Goal: Manage account settings

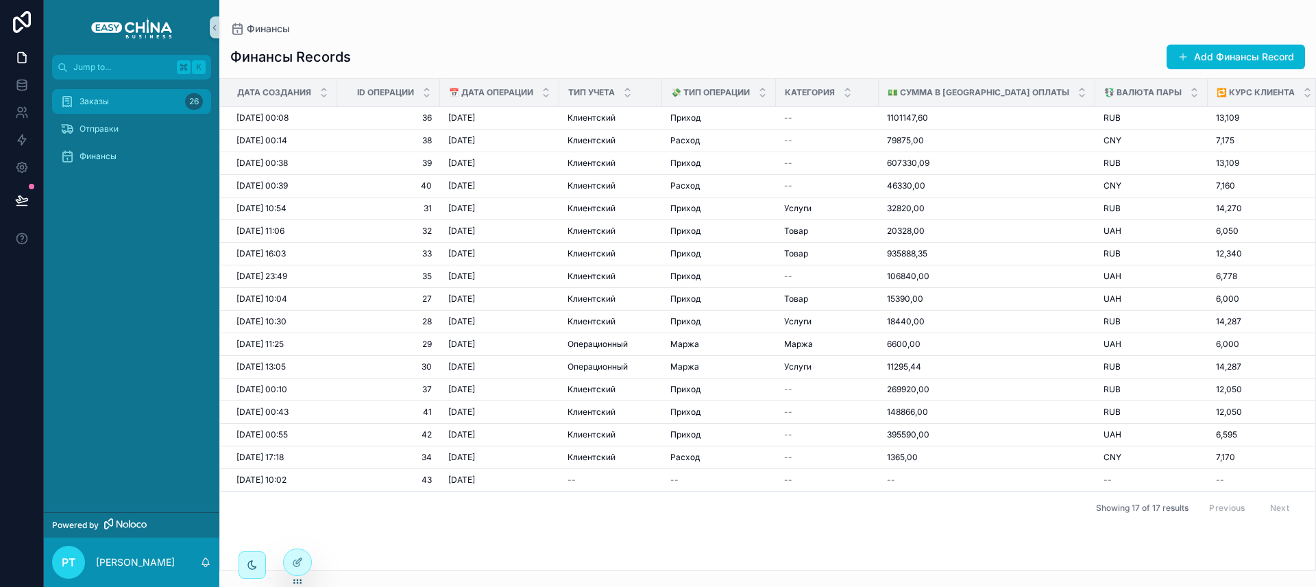
click at [93, 99] on span "Заказы" at bounding box center [93, 101] width 29 height 11
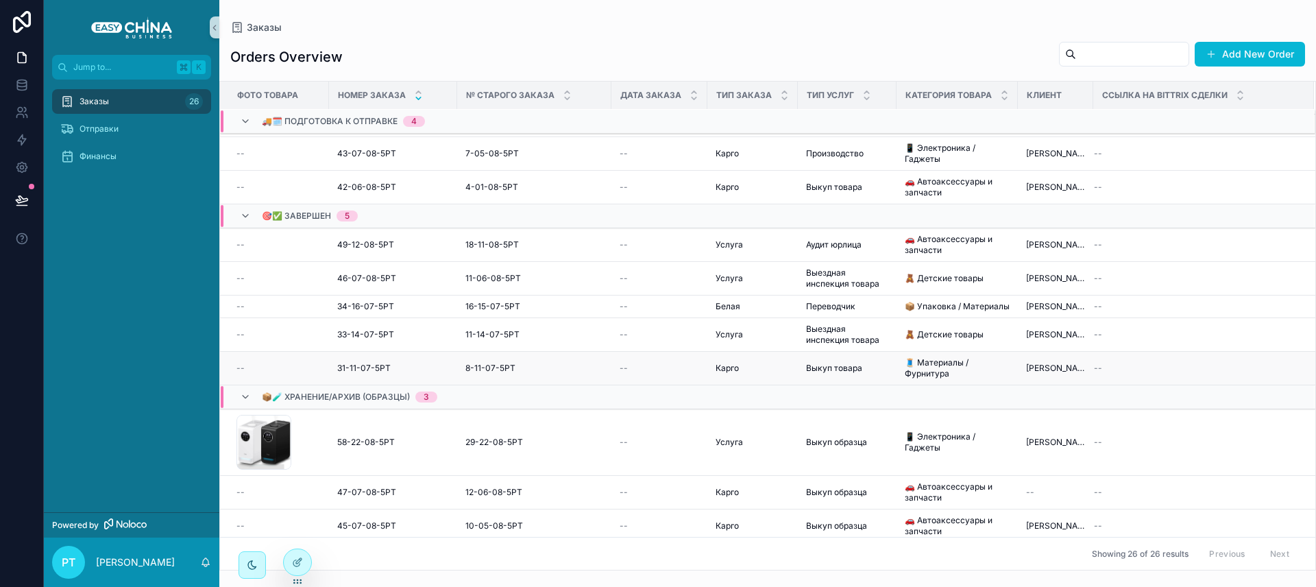
scroll to position [563, 0]
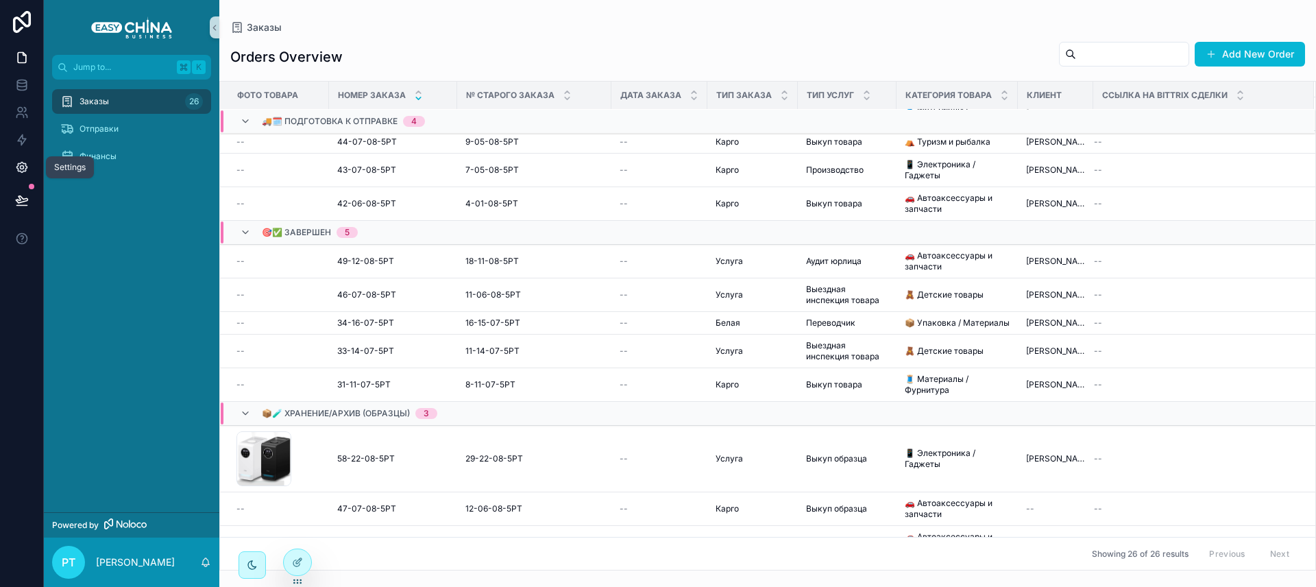
click at [20, 169] on icon at bounding box center [22, 167] width 14 height 14
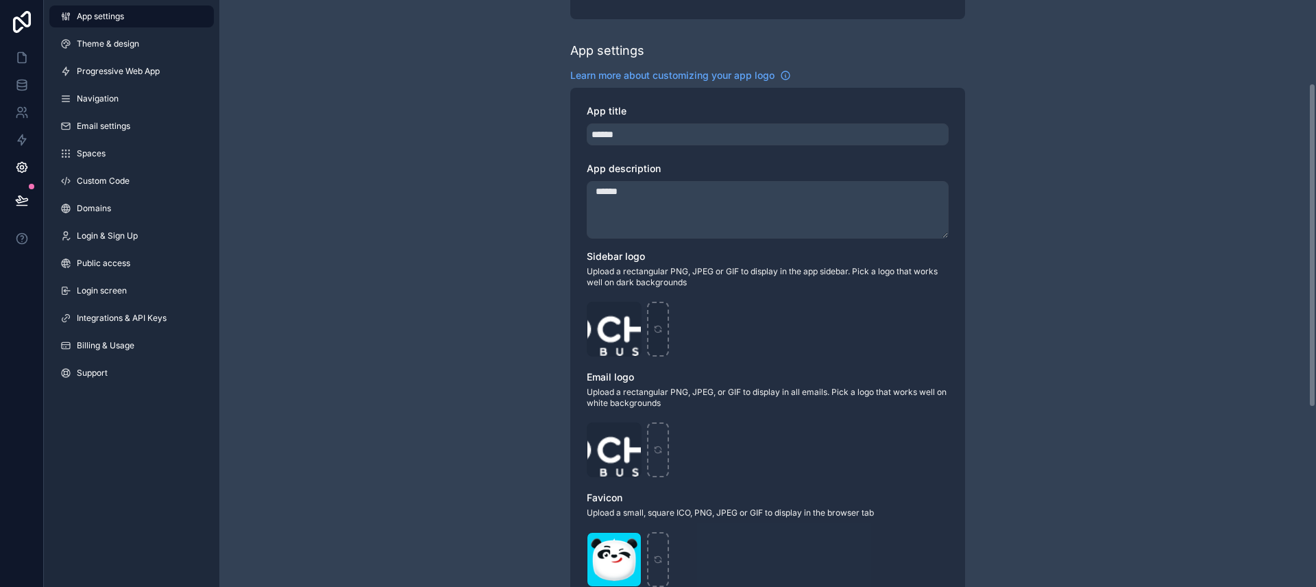
scroll to position [154, 0]
click at [630, 330] on div "logo-front-(1) .png" at bounding box center [614, 328] width 55 height 55
click at [655, 327] on icon "scrollable content" at bounding box center [657, 326] width 6 height 3
type input "**********"
click at [32, 61] on link at bounding box center [21, 57] width 43 height 27
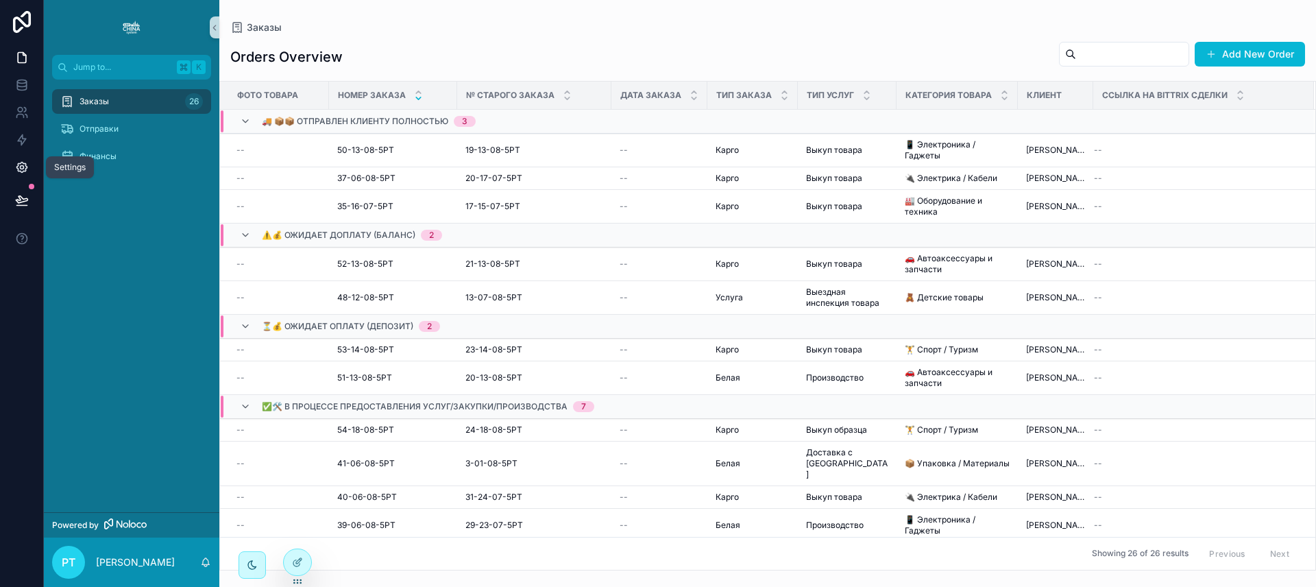
click at [15, 165] on icon at bounding box center [22, 167] width 14 height 14
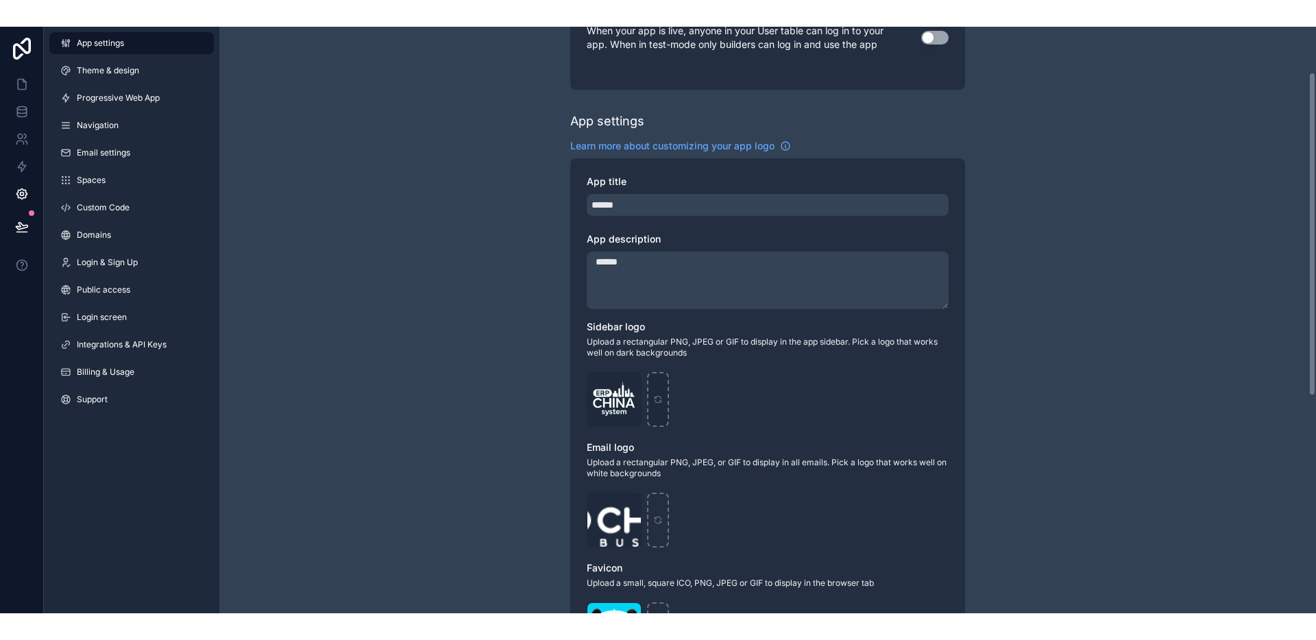
scroll to position [115, 0]
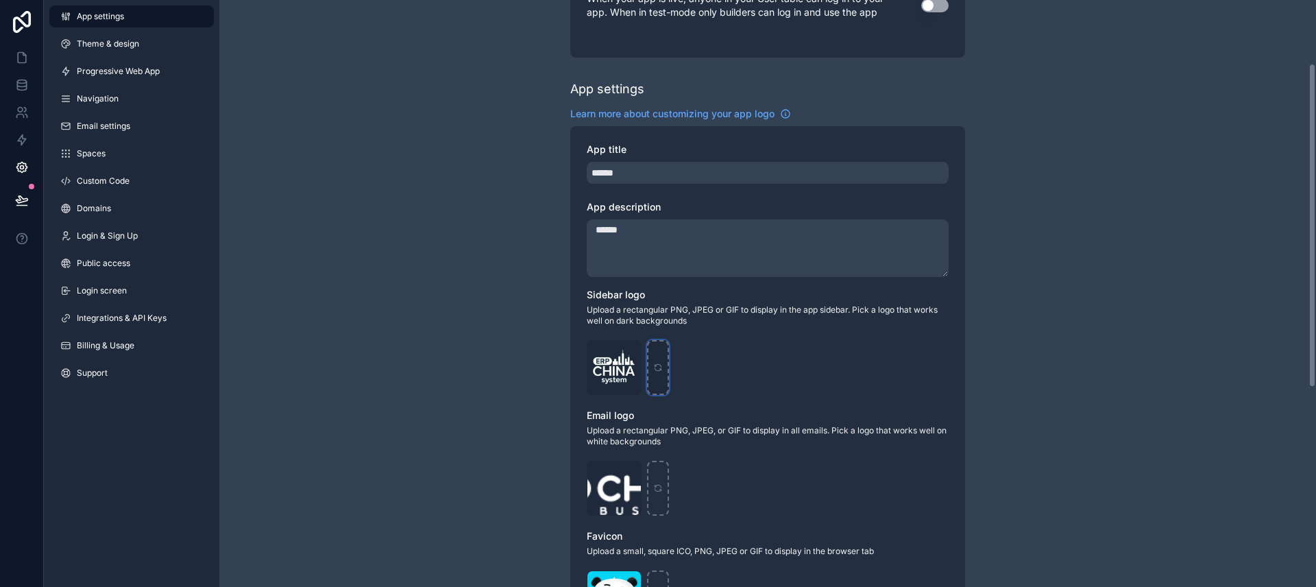
click at [655, 374] on div "scrollable content" at bounding box center [658, 367] width 22 height 55
type input "**********"
click at [18, 55] on icon at bounding box center [22, 58] width 8 height 10
